Goal: Transaction & Acquisition: Purchase product/service

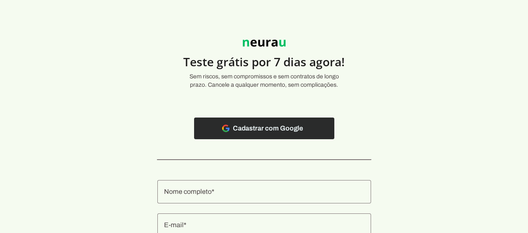
click at [247, 129] on span at bounding box center [264, 128] width 140 height 20
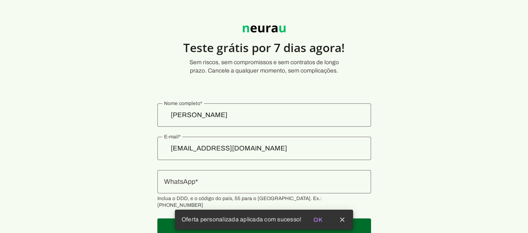
scroll to position [40, 0]
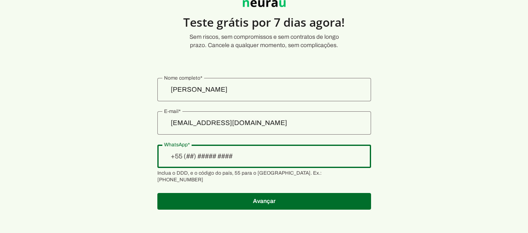
click at [237, 162] on div at bounding box center [264, 156] width 214 height 23
type input "[PHONE_NUMBER]"
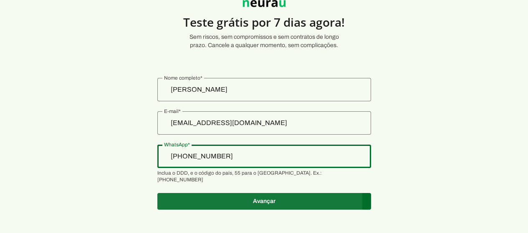
type md-outlined-text-field "[PHONE_NUMBER]"
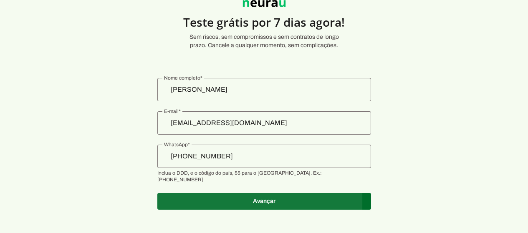
click at [254, 196] on span at bounding box center [264, 202] width 214 height 20
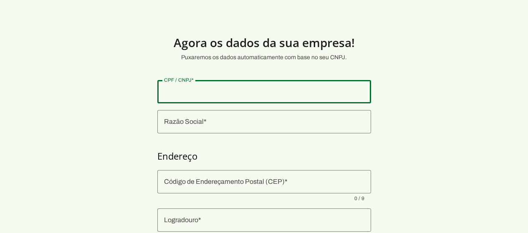
click at [194, 87] on input "CPF / CNPJ" at bounding box center [264, 92] width 200 height 10
type input "063.551.333-13"
type md-outlined-text-field "063.551.333-13"
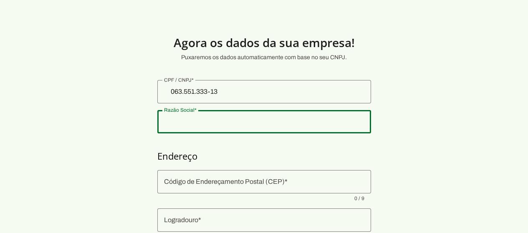
click at [203, 123] on input "Razão Social" at bounding box center [264, 122] width 200 height 10
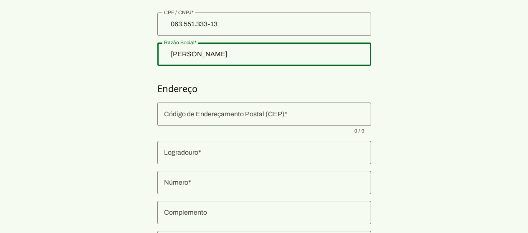
scroll to position [83, 0]
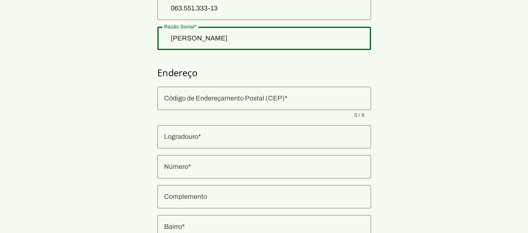
type input "[PERSON_NAME]"
type md-outlined-text-field "[PERSON_NAME]"
click at [215, 101] on input "Código de Endereçamento Postal (CEP)" at bounding box center [264, 98] width 200 height 10
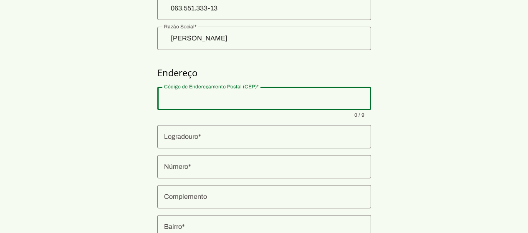
type input "61763-470"
type input "Urucunema"
type md-outlined-text-field "Urucunema"
type input "Eusébio"
type md-outlined-text-field "Eusébio"
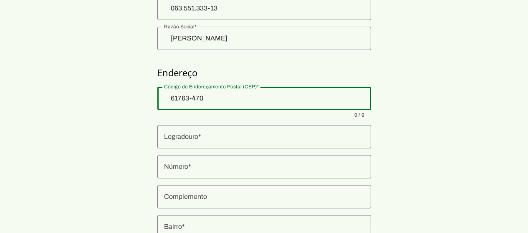
type input "CE"
type md-outlined-text-field "CE"
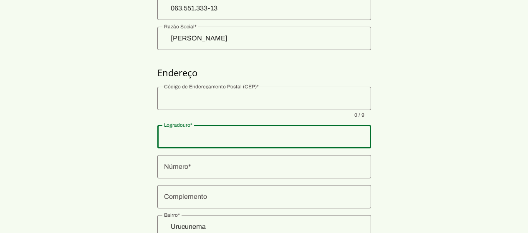
click at [185, 140] on input "Logradouro" at bounding box center [264, 137] width 200 height 10
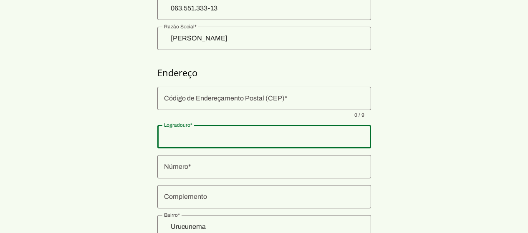
type input "[STREET_ADDRESS][PERSON_NAME]:"
type md-outlined-text-field "[STREET_ADDRESS][PERSON_NAME]:"
type input "08"
type md-outlined-text-field "08"
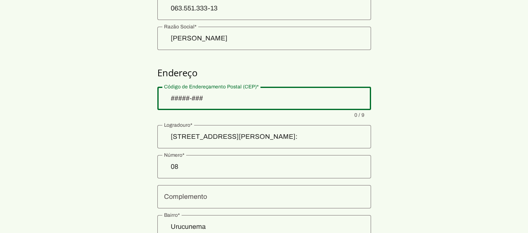
click at [205, 97] on input "Código de Endereçamento Postal (CEP)" at bounding box center [264, 98] width 200 height 10
type input "61763-470"
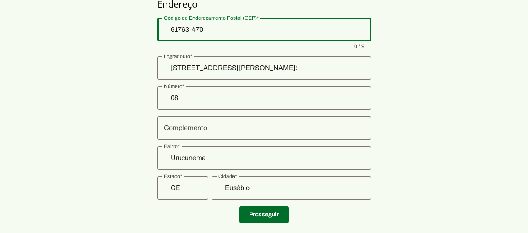
scroll to position [167, 0]
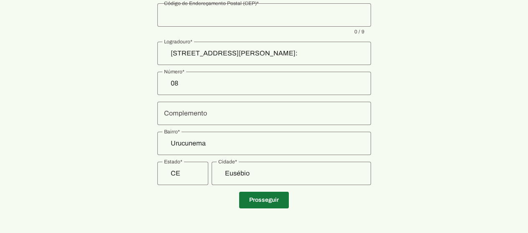
click at [266, 200] on span at bounding box center [264, 200] width 50 height 20
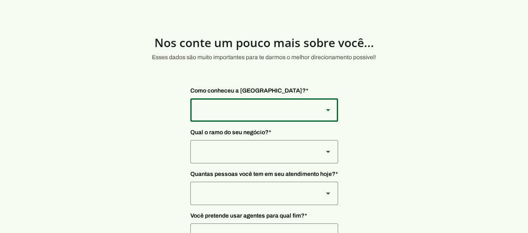
click at [244, 109] on div at bounding box center [253, 109] width 126 height 23
click at [0, 0] on slot "Instagram" at bounding box center [0, 0] width 0 height 0
type md-outlined-select "SqiumnrPQyqUQpijGxgf"
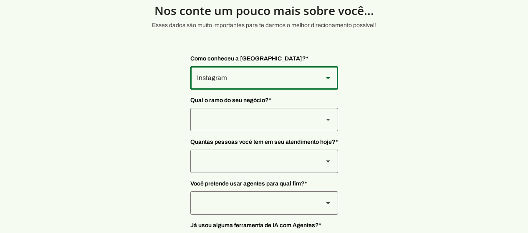
scroll to position [42, 0]
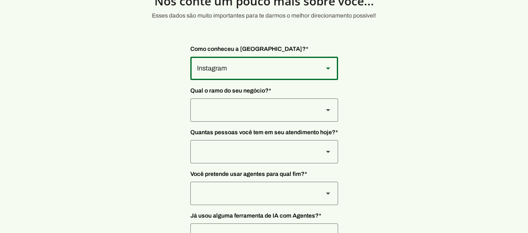
click at [227, 111] on div at bounding box center [253, 109] width 126 height 23
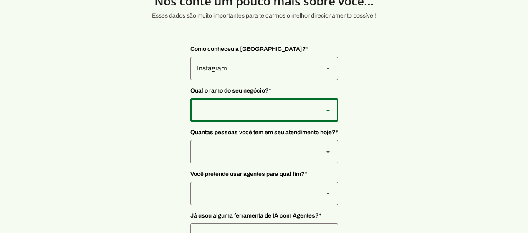
click at [0, 0] on slot "Tecnologia" at bounding box center [0, 0] width 0 height 0
type md-outlined-select "yMXRdQFYaeQlqGHqqohr"
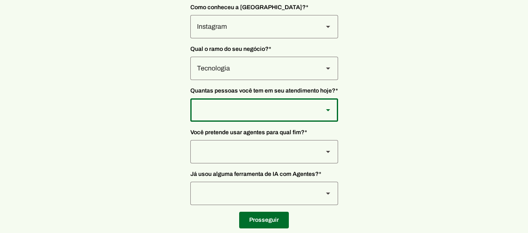
click at [225, 108] on div at bounding box center [253, 109] width 126 height 23
type md-outlined-select "yHmeUixsC5IlBgFUkJwN"
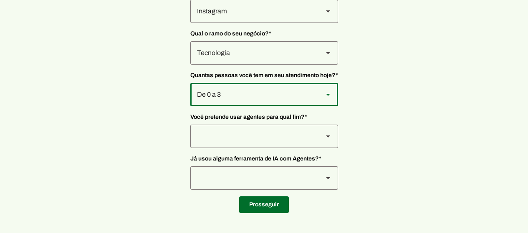
click at [230, 133] on div at bounding box center [253, 136] width 126 height 23
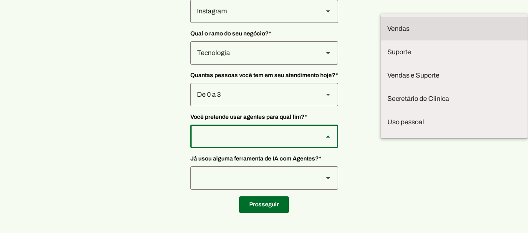
click at [387, 24] on slot at bounding box center [454, 29] width 134 height 10
type md-outlined-select "F7ie3OCOKWbmhu0VXrjC"
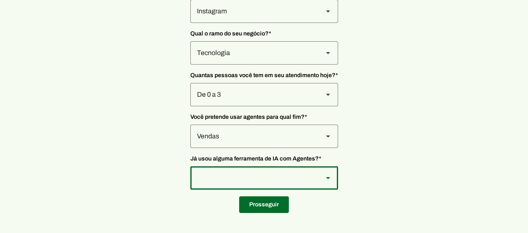
click at [245, 176] on div at bounding box center [253, 177] width 126 height 23
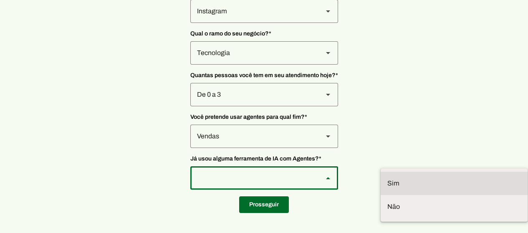
click at [387, 179] on slot at bounding box center [454, 184] width 134 height 10
type md-outlined-select "VW4vzTVOoC6mj29ueI2H"
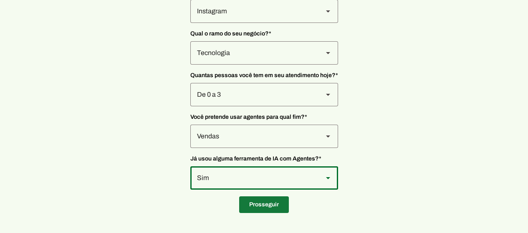
click at [256, 204] on span at bounding box center [264, 205] width 50 height 20
type input "[STREET_ADDRESS][PERSON_NAME]:"
type input "08"
type input "Urucunema"
type input "Eusébio"
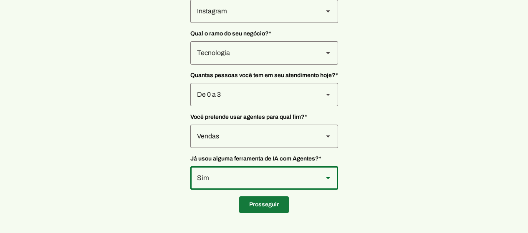
type input "CE"
type input "063.551.333-13"
type input "[PHONE_NUMBER]"
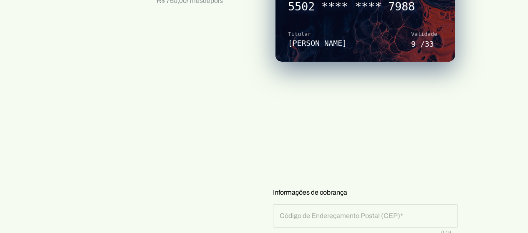
scroll to position [182, 0]
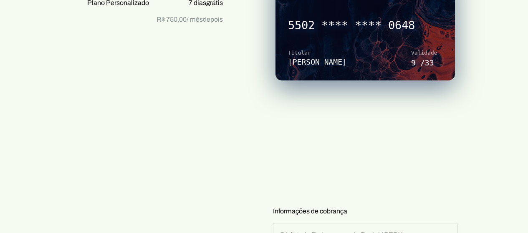
click at [474, 131] on section "Prontinho, agora só colocar o cartão! Nada será cobrado agora, apenas após os 7…" at bounding box center [264, 180] width 528 height 684
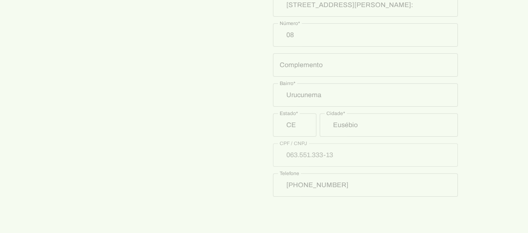
scroll to position [491, 0]
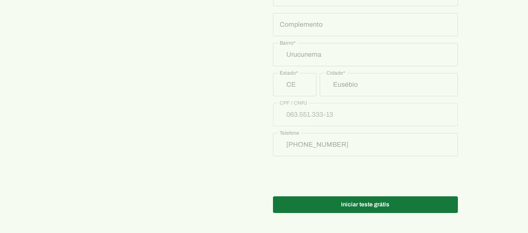
click at [397, 202] on span at bounding box center [365, 205] width 185 height 20
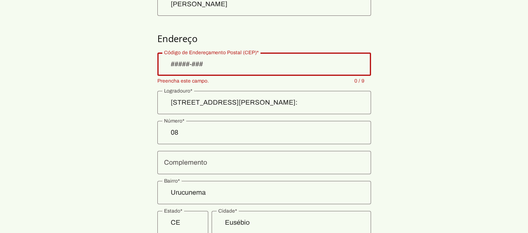
scroll to position [103, 0]
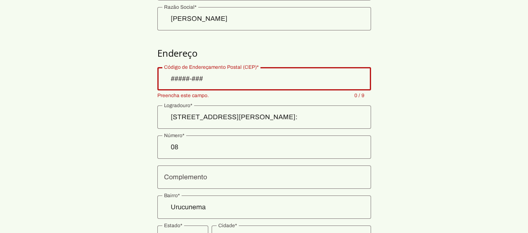
click at [221, 80] on input "Código de Endereçamento Postal (CEP)" at bounding box center [264, 79] width 200 height 10
type input "61763-470"
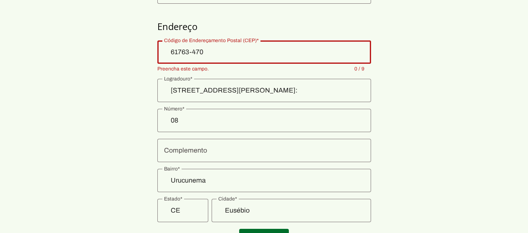
scroll to position [145, 0]
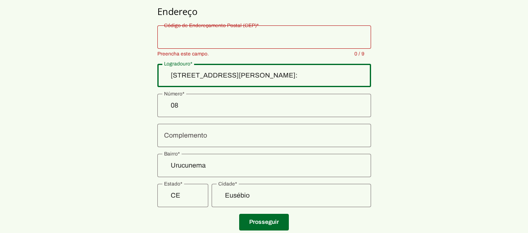
click at [229, 77] on input "[STREET_ADDRESS][PERSON_NAME]:" at bounding box center [264, 76] width 200 height 10
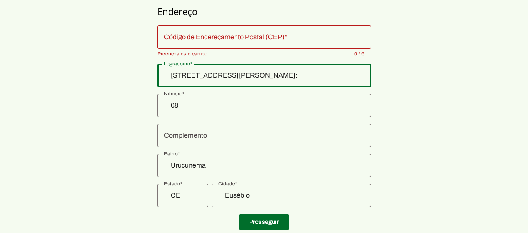
click at [229, 77] on input "[STREET_ADDRESS][PERSON_NAME]:" at bounding box center [264, 76] width 200 height 10
type input "rua [PERSON_NAME]"
type md-outlined-text-field "rua [PERSON_NAME]"
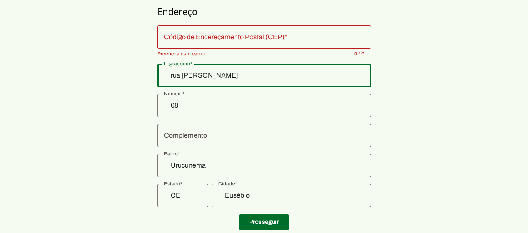
click at [211, 108] on input "08" at bounding box center [264, 106] width 200 height 10
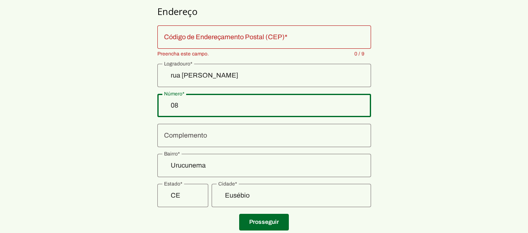
click at [211, 108] on input "08" at bounding box center [264, 106] width 200 height 10
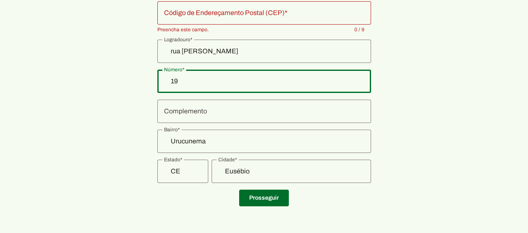
type input "19"
type md-outlined-text-field "19"
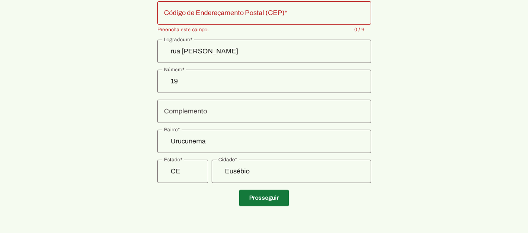
click at [265, 200] on span at bounding box center [264, 198] width 50 height 20
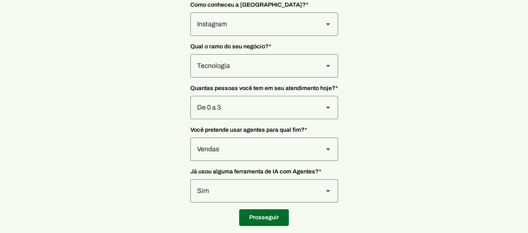
scroll to position [99, 0]
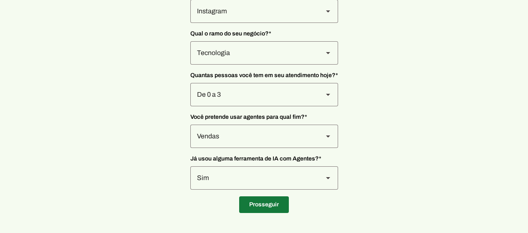
click at [273, 204] on span at bounding box center [264, 205] width 50 height 20
type input "rua [PERSON_NAME]"
type input "19"
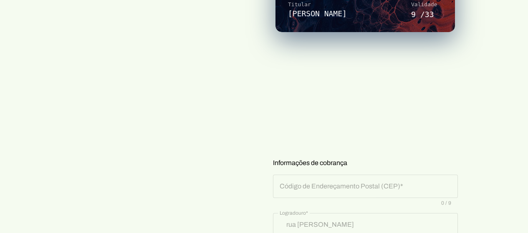
scroll to position [266, 0]
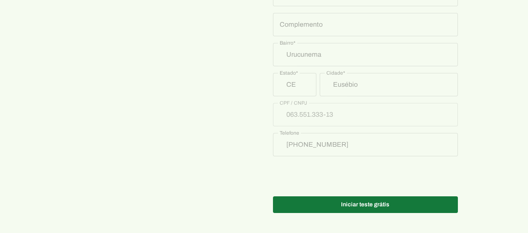
click at [371, 202] on span at bounding box center [365, 205] width 185 height 20
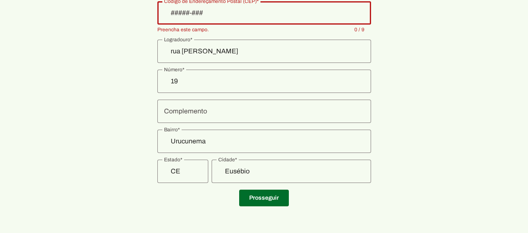
scroll to position [145, 0]
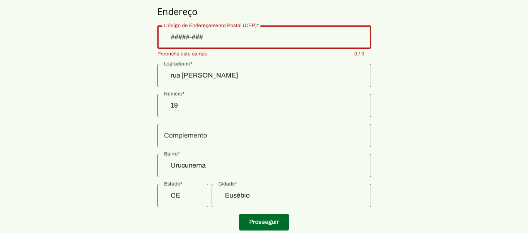
click at [186, 42] on div at bounding box center [264, 36] width 214 height 23
click at [186, 36] on input "Código de Endereçamento Postal (CEP)" at bounding box center [264, 37] width 200 height 10
type input "61763-470"
click at [129, 90] on section "Agora os dados da sua empresa! Puxaremos os dados automaticamente com base no s…" at bounding box center [264, 56] width 528 height 362
click at [119, 111] on section "Agora os dados da sua empresa! Puxaremos os dados automaticamente com base no s…" at bounding box center [264, 56] width 528 height 362
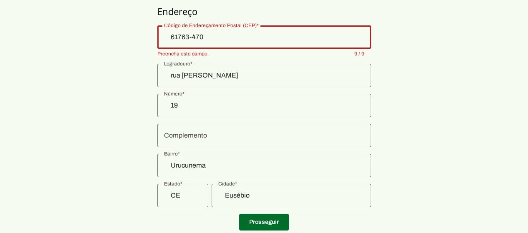
click at [125, 107] on section "Agora os dados da sua empresa! Puxaremos os dados automaticamente com base no s…" at bounding box center [264, 56] width 528 height 362
type md-outlined-text-field "61763-470"
drag, startPoint x: 461, startPoint y: 116, endPoint x: 417, endPoint y: 142, distance: 51.1
click at [461, 116] on section "Agora os dados da sua empresa! Puxaremos os dados automaticamente com base no s…" at bounding box center [264, 56] width 528 height 362
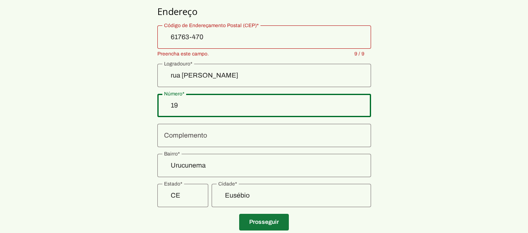
click at [277, 222] on span at bounding box center [264, 222] width 50 height 20
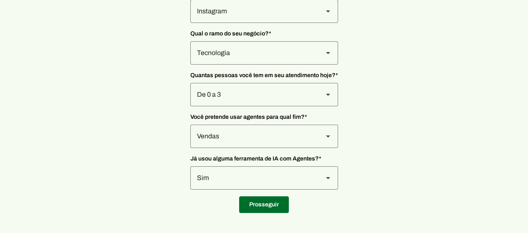
scroll to position [99, 0]
click at [267, 208] on span at bounding box center [264, 205] width 50 height 20
type input "61763-470"
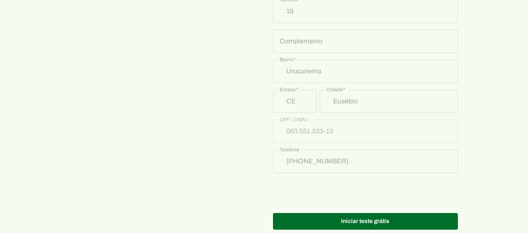
scroll to position [491, 0]
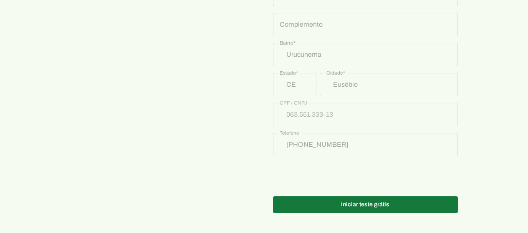
click at [362, 204] on span at bounding box center [365, 205] width 185 height 20
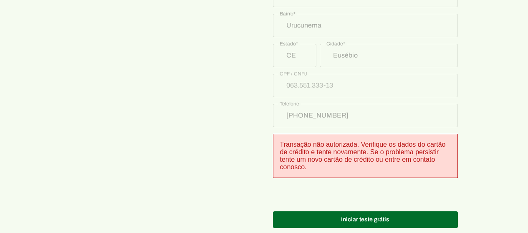
scroll to position [535, 0]
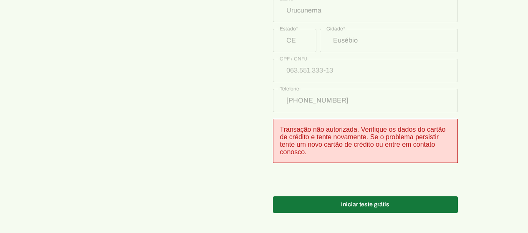
click at [422, 206] on span at bounding box center [365, 205] width 185 height 20
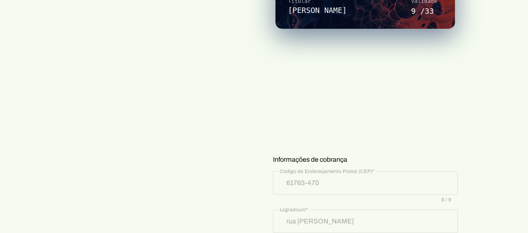
scroll to position [118, 0]
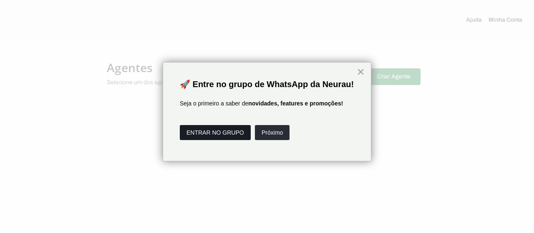
click at [230, 140] on button "ENTRAR NO GRUPO" at bounding box center [215, 132] width 71 height 15
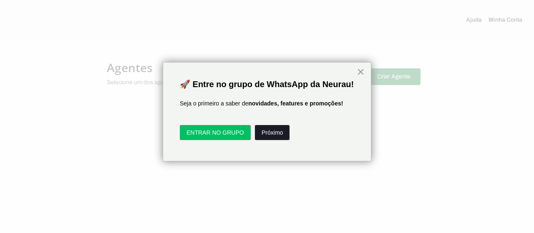
click at [267, 140] on button "Próximo" at bounding box center [272, 132] width 35 height 15
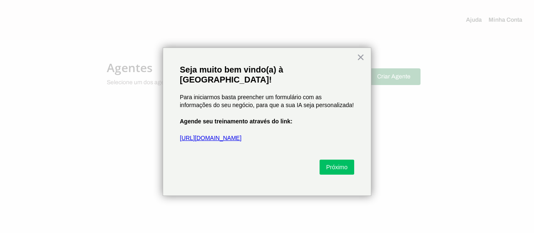
click at [209, 135] on link "[URL][DOMAIN_NAME]" at bounding box center [211, 138] width 62 height 7
click at [338, 160] on button "Próximo" at bounding box center [337, 167] width 35 height 15
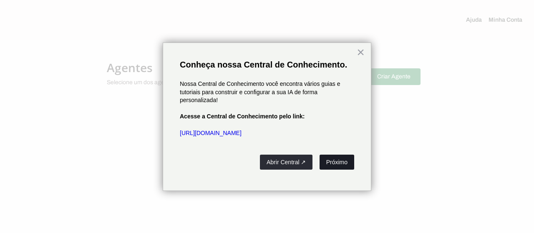
click at [336, 163] on button "Próximo" at bounding box center [337, 162] width 35 height 15
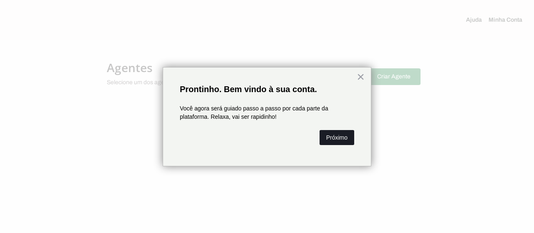
click at [338, 138] on button "Próximo" at bounding box center [337, 137] width 35 height 15
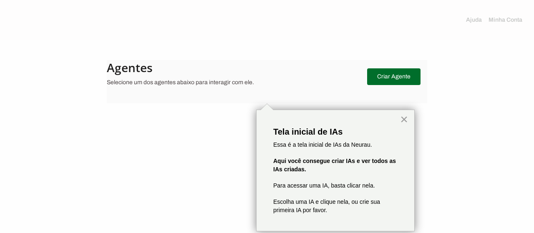
click at [404, 119] on button "×" at bounding box center [404, 119] width 8 height 13
